Goal: Information Seeking & Learning: Learn about a topic

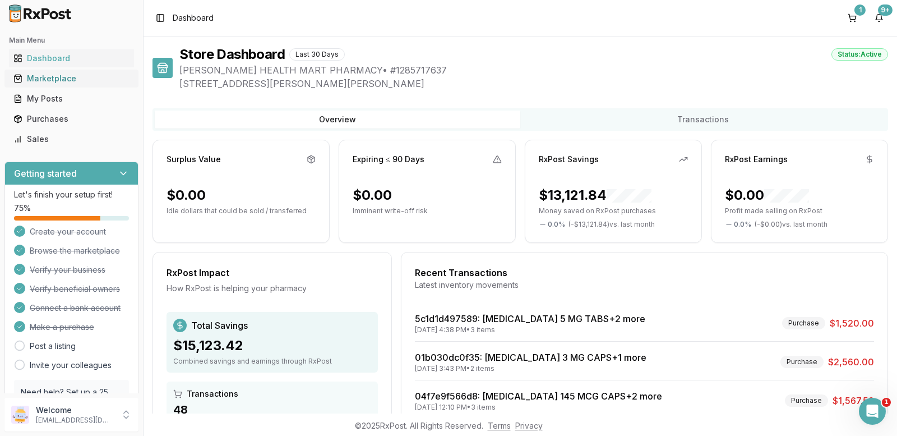
click at [70, 77] on div "Marketplace" at bounding box center [71, 78] width 116 height 11
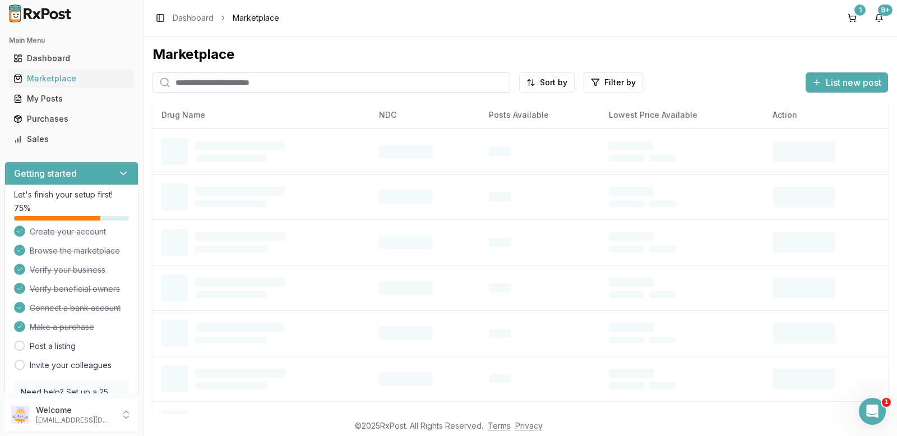
click at [186, 84] on input "search" at bounding box center [331, 82] width 358 height 20
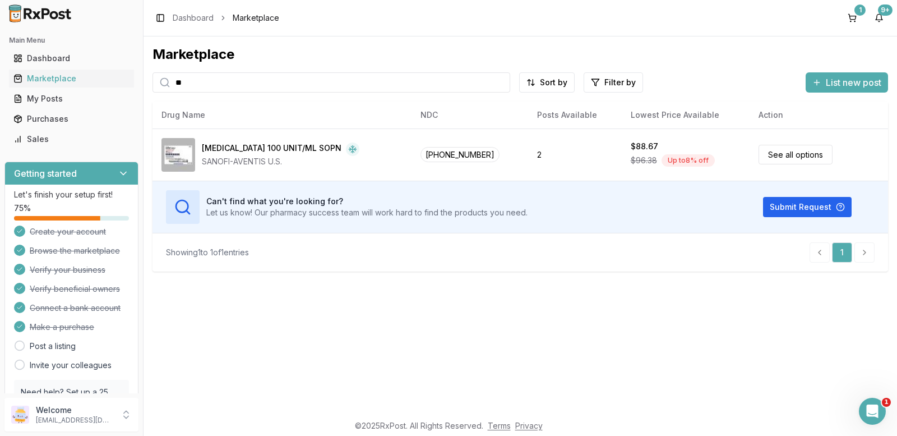
type input "*"
type input "*******"
